Goal: Information Seeking & Learning: Learn about a topic

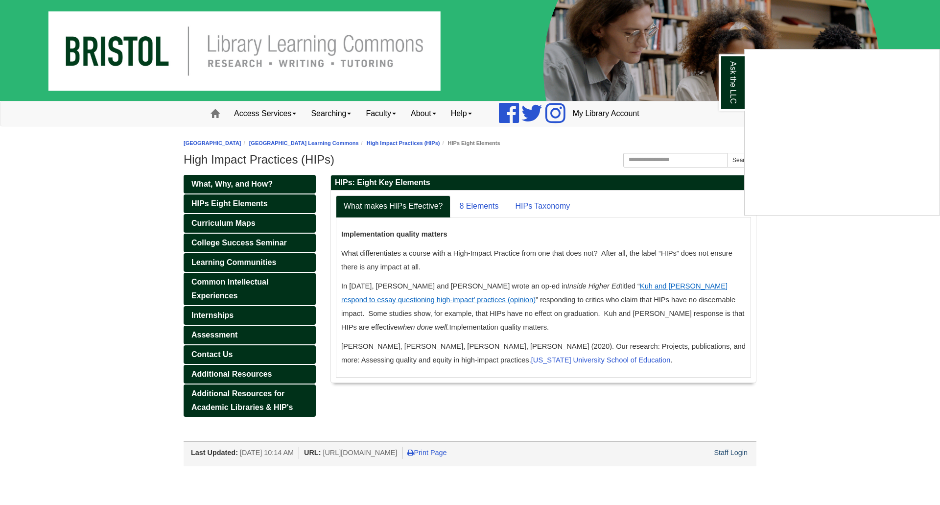
click at [480, 209] on div "Ask the LLC" at bounding box center [470, 252] width 940 height 505
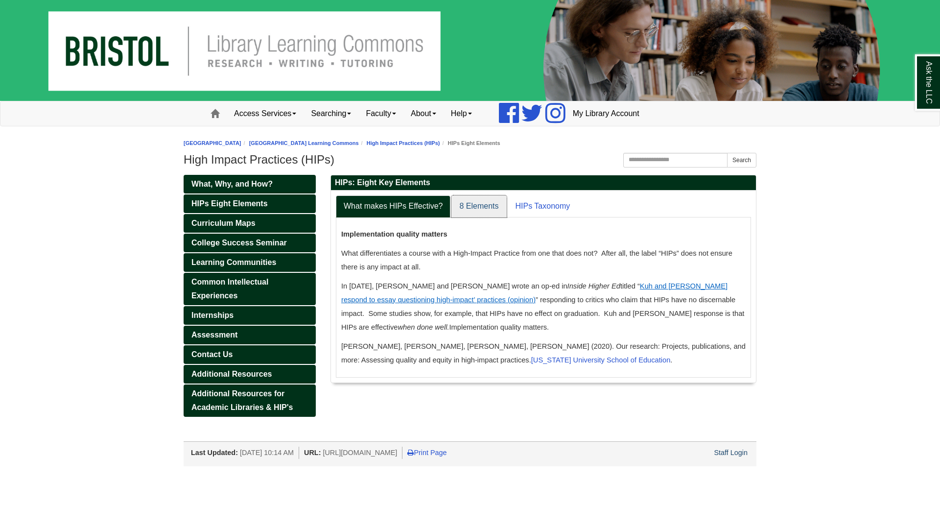
click at [479, 203] on link "8 Elements" at bounding box center [478, 206] width 55 height 22
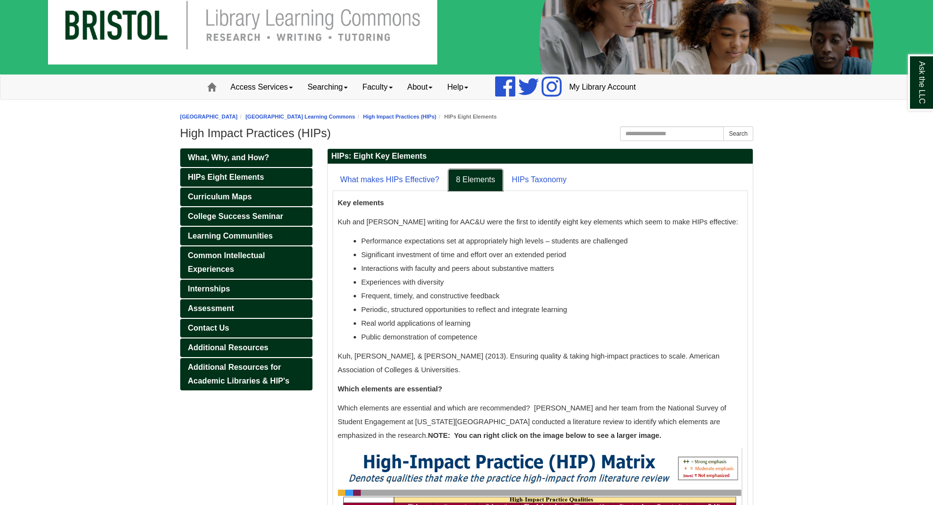
scroll to position [49, 0]
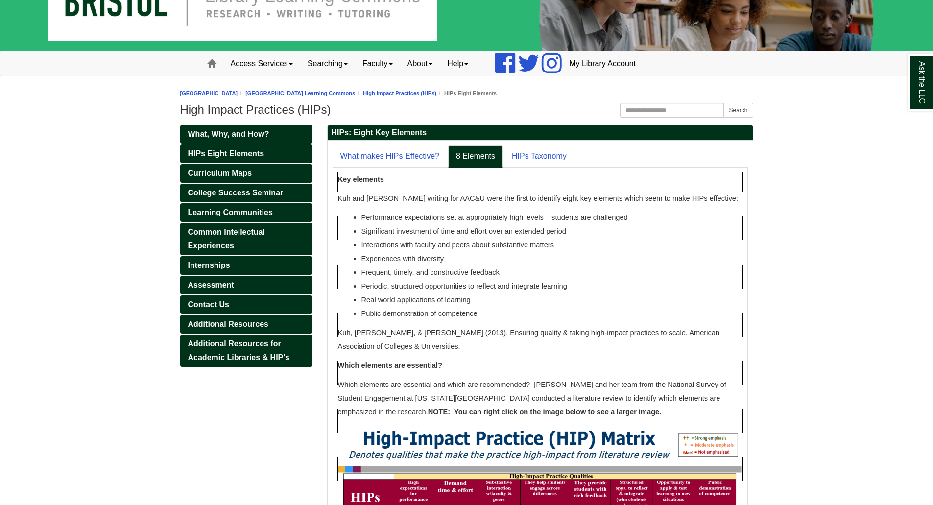
drag, startPoint x: 618, startPoint y: 217, endPoint x: 359, endPoint y: 221, distance: 259.6
click at [359, 221] on ul "Performance expectations set at appropriately high levels – students are challe…" at bounding box center [540, 266] width 404 height 110
copy span "Performance expectations set at appropriately high levels – students are challe…"
